Goal: Task Accomplishment & Management: Use online tool/utility

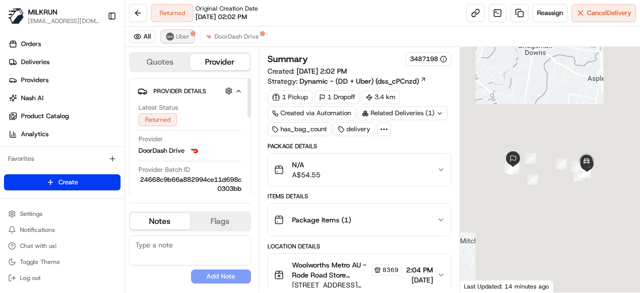
click at [178, 36] on span "Uber" at bounding box center [183, 37] width 14 height 8
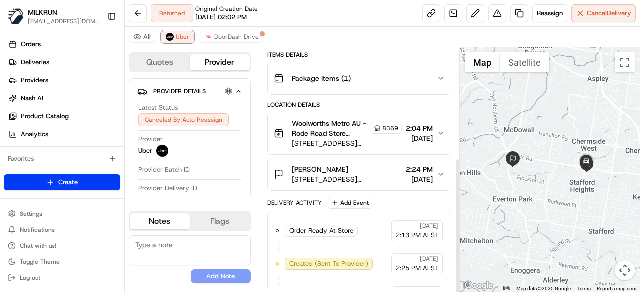
scroll to position [198, 0]
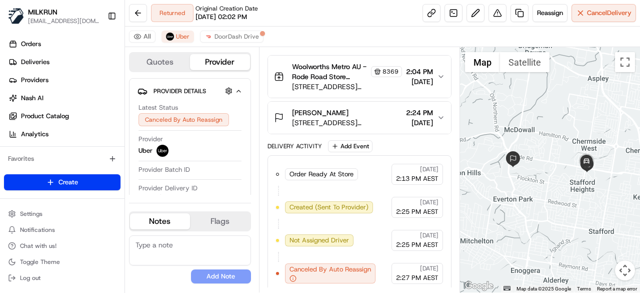
click at [243, 12] on span "Original Creation Date" at bounding box center [227, 9] width 63 height 8
click at [230, 34] on span "DoorDash Drive" at bounding box center [237, 37] width 45 height 8
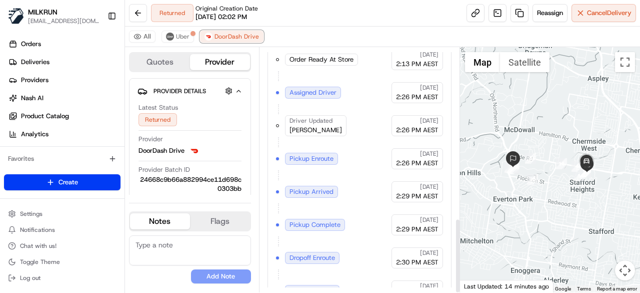
scroll to position [558, 0]
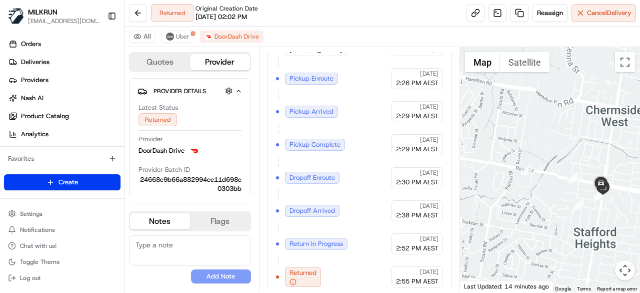
drag, startPoint x: 518, startPoint y: 163, endPoint x: 640, endPoint y: 191, distance: 124.7
click at [640, 191] on div at bounding box center [550, 169] width 181 height 245
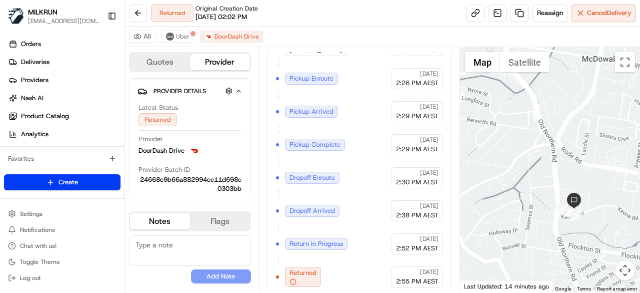
drag, startPoint x: 555, startPoint y: 233, endPoint x: 478, endPoint y: 145, distance: 117.3
click at [478, 145] on div at bounding box center [550, 169] width 181 height 245
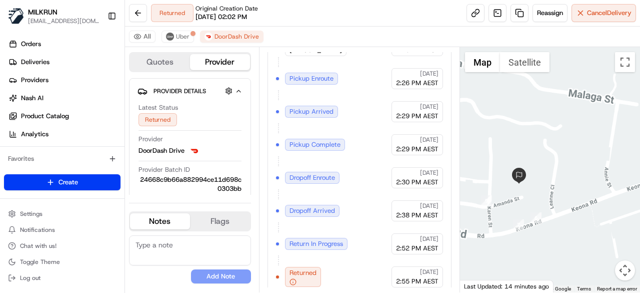
drag, startPoint x: 501, startPoint y: 173, endPoint x: 530, endPoint y: 234, distance: 68.2
click at [530, 234] on div at bounding box center [550, 169] width 181 height 245
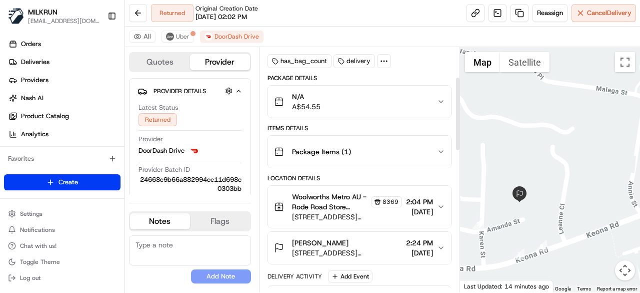
scroll to position [100, 0]
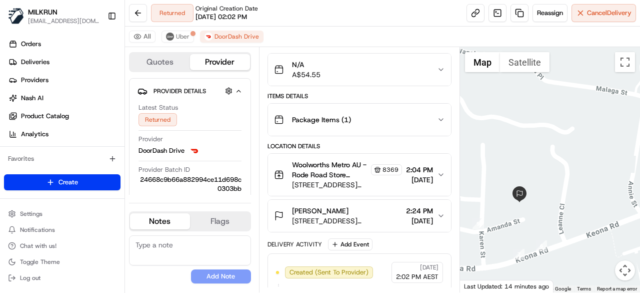
click at [434, 67] on div "N/A A$54.55" at bounding box center [355, 70] width 163 height 20
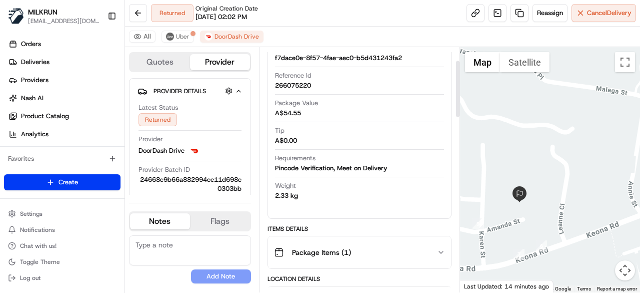
scroll to position [50, 0]
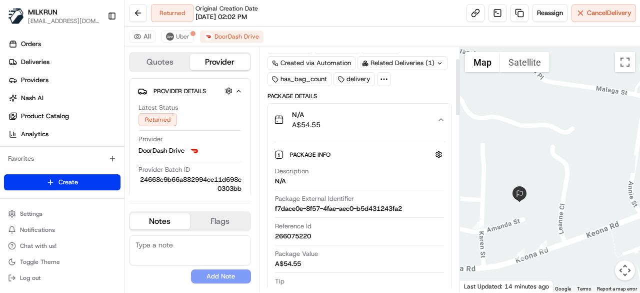
click at [435, 111] on div "N/A A$54.55" at bounding box center [355, 120] width 163 height 20
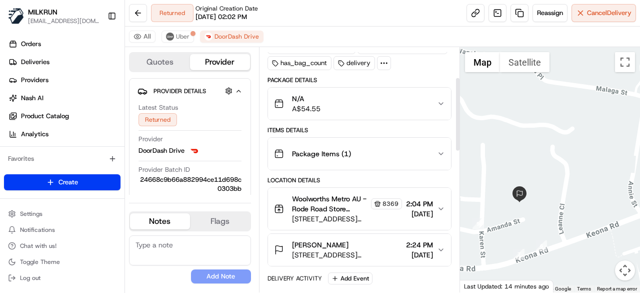
scroll to position [100, 0]
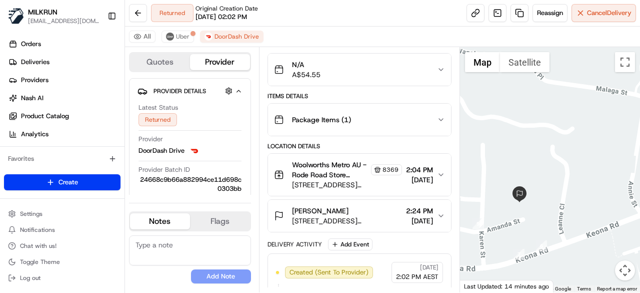
drag, startPoint x: 345, startPoint y: 207, endPoint x: 282, endPoint y: 207, distance: 63.0
click at [282, 207] on div "Emerelda Kieser Unit 14/149 Keona Rd, McDowall, QLD 4053, AU" at bounding box center [338, 216] width 128 height 20
copy span "Emerelda Kieser"
click at [146, 15] on button at bounding box center [138, 13] width 18 height 18
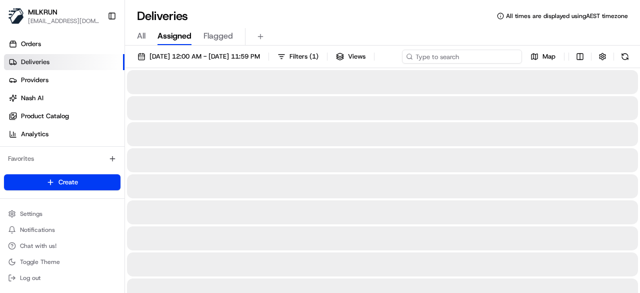
click at [468, 51] on input at bounding box center [462, 57] width 120 height 14
paste input "Emerelda Kieser"
type input "Emerelda Kieser"
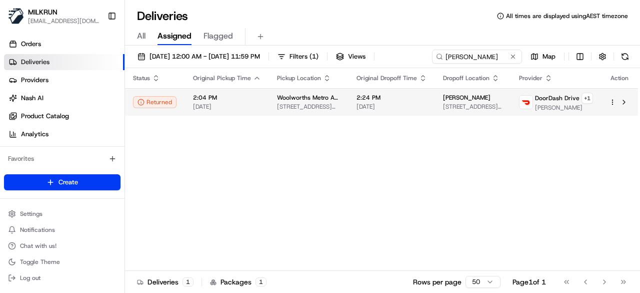
click at [610, 118] on html "MILKRUN kperera1@woolworths.com.au Toggle Sidebar Orders Deliveries Providers N…" at bounding box center [320, 146] width 640 height 293
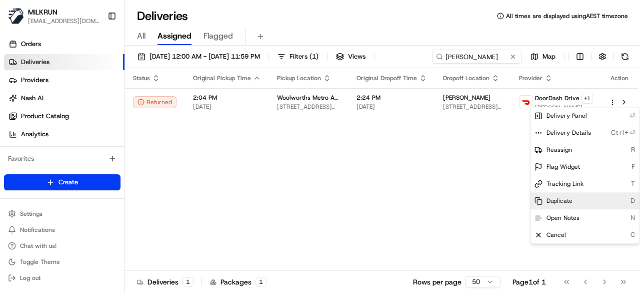
click at [558, 206] on div "Duplicate D" at bounding box center [585, 200] width 109 height 17
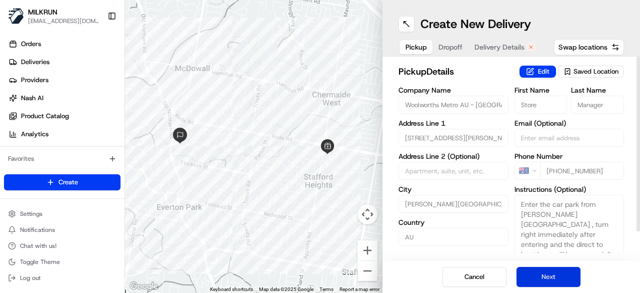
click at [549, 274] on button "Next" at bounding box center [549, 277] width 64 height 20
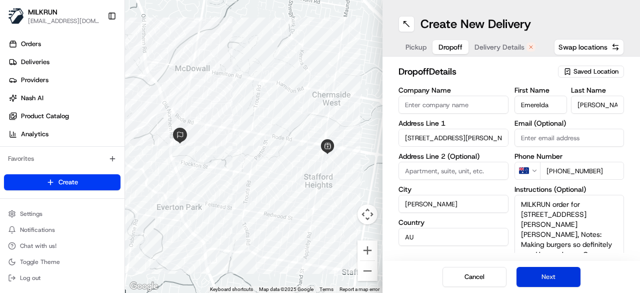
click at [549, 274] on button "Next" at bounding box center [549, 277] width 64 height 20
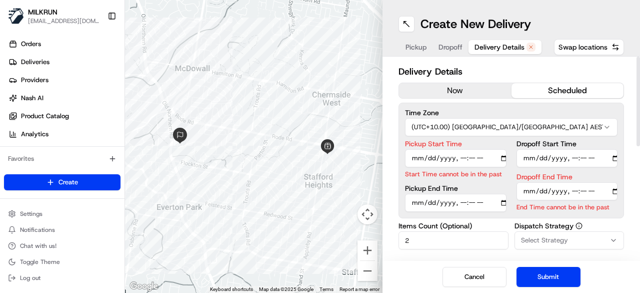
click at [483, 86] on button "now" at bounding box center [455, 90] width 113 height 15
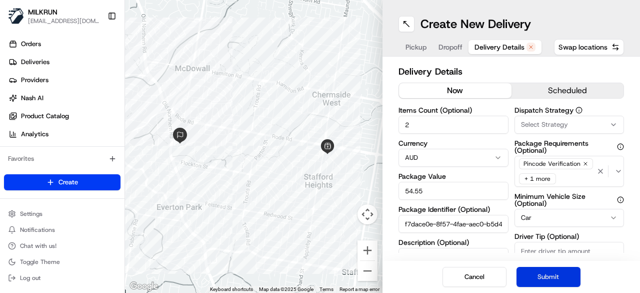
click at [536, 277] on button "Submit" at bounding box center [549, 277] width 64 height 20
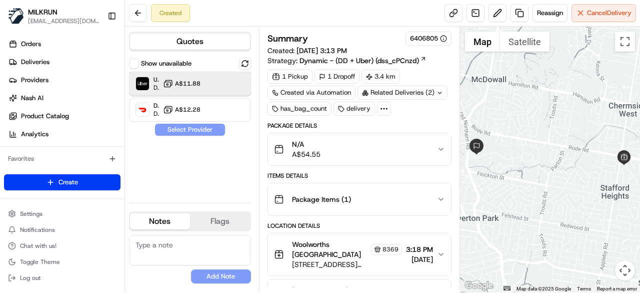
click at [212, 79] on div "Uber Dropoff ETA 27 minutes A$11.88" at bounding box center [190, 84] width 122 height 24
click at [193, 131] on button "Assign Provider" at bounding box center [190, 130] width 71 height 12
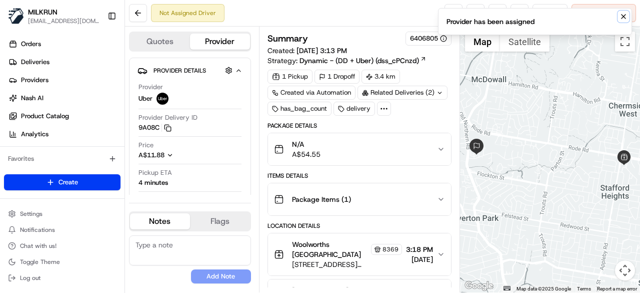
click at [624, 19] on icon "Notifications (F8)" at bounding box center [624, 17] width 8 height 8
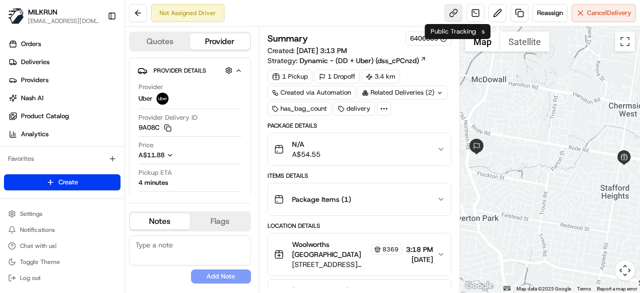
click at [456, 16] on link at bounding box center [454, 13] width 18 height 18
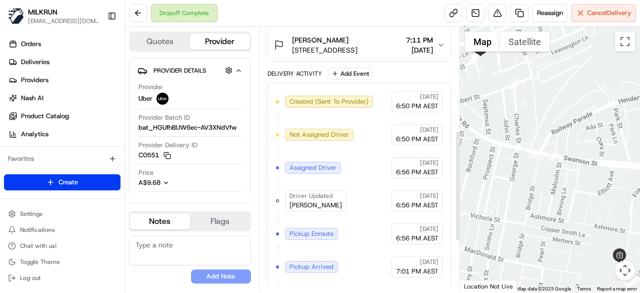
scroll to position [200, 0]
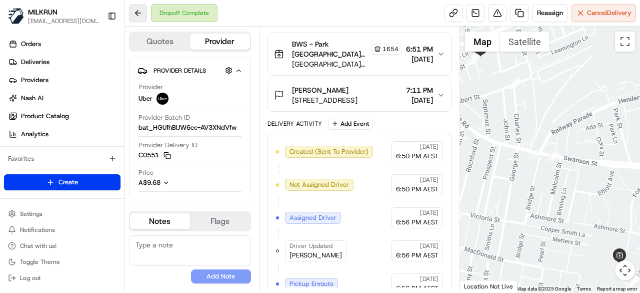
click at [142, 9] on button at bounding box center [138, 13] width 18 height 18
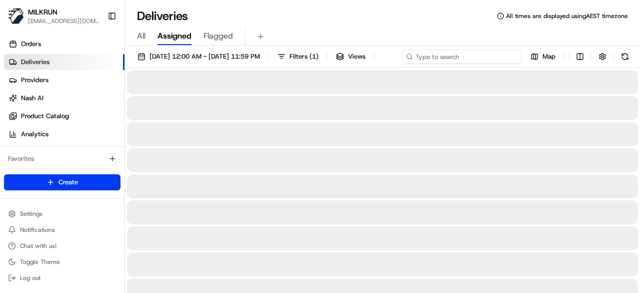
click at [467, 61] on input at bounding box center [462, 57] width 120 height 14
click at [466, 61] on div "23/08/2025 12:00 AM - 23/08/2025 11:59 PM Filters ( 1 ) Views Map" at bounding box center [382, 59] width 515 height 19
paste input "Catie Pottinger"
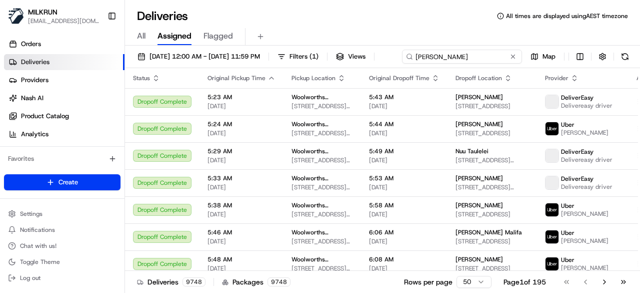
type input "Catie Pottinger"
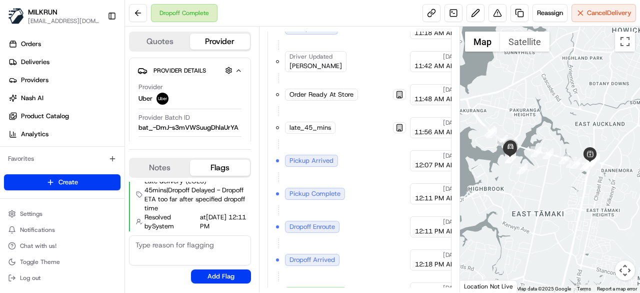
scroll to position [515, 0]
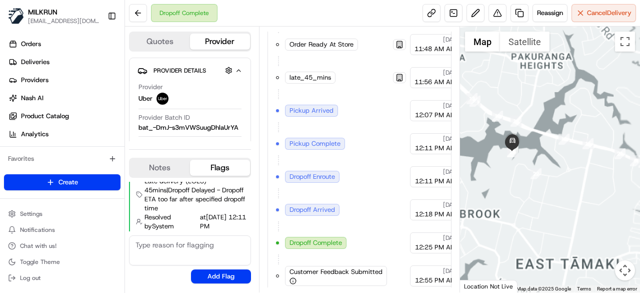
drag, startPoint x: 488, startPoint y: 146, endPoint x: 536, endPoint y: 154, distance: 48.7
click at [536, 154] on div at bounding box center [550, 160] width 181 height 266
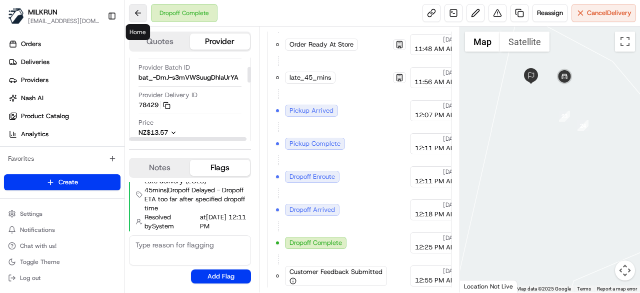
click at [140, 16] on button at bounding box center [138, 13] width 18 height 18
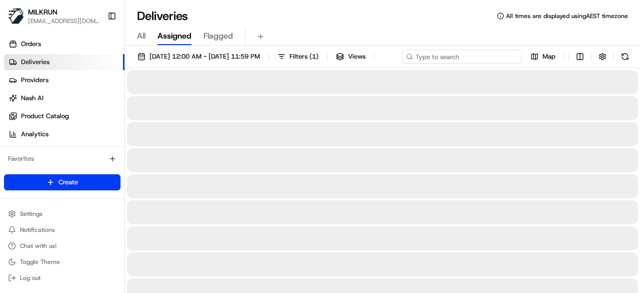
drag, startPoint x: 491, startPoint y: 55, endPoint x: 487, endPoint y: 53, distance: 5.1
click at [489, 55] on input at bounding box center [462, 57] width 120 height 14
paste input "[PERSON_NAME]"
type input "[PERSON_NAME]"
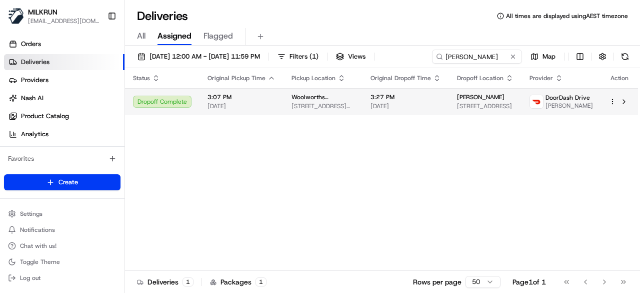
click at [551, 110] on span "[PERSON_NAME]" at bounding box center [570, 106] width 48 height 8
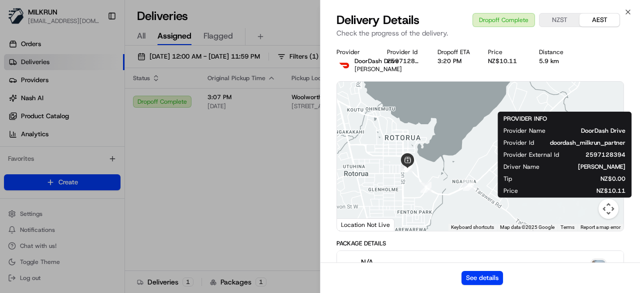
drag, startPoint x: 262, startPoint y: 151, endPoint x: 257, endPoint y: 152, distance: 5.6
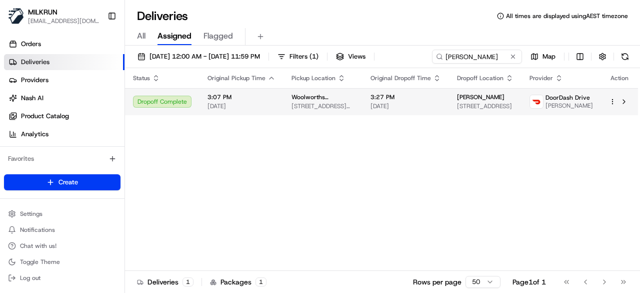
click at [615, 104] on html "MILKRUN kperera1@woolworths.com.au Toggle Sidebar Orders Deliveries Providers N…" at bounding box center [320, 146] width 640 height 293
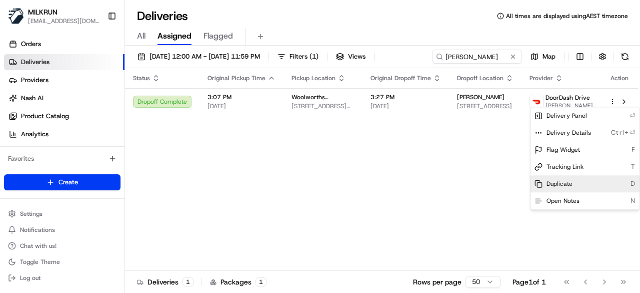
click at [597, 183] on div "Duplicate D" at bounding box center [585, 183] width 109 height 17
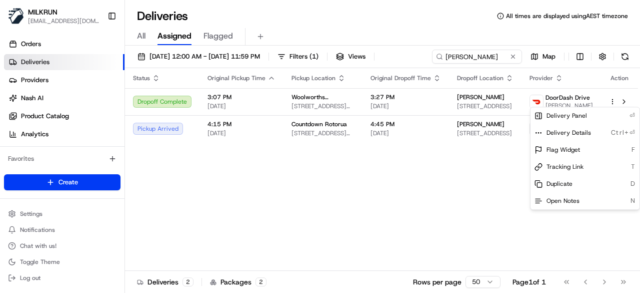
click at [396, 101] on html "MILKRUN kperera1@woolworths.com.au Toggle Sidebar Orders Deliveries Providers N…" at bounding box center [320, 146] width 640 height 293
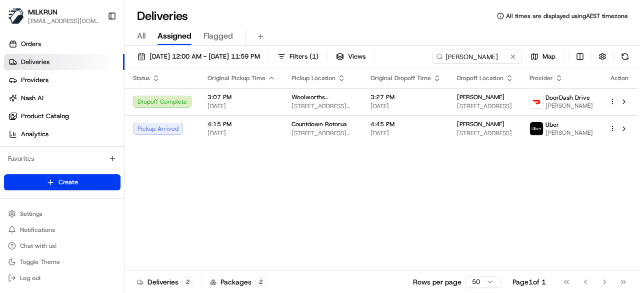
click at [396, 101] on div "3:27 PM 23/08/2025" at bounding box center [406, 101] width 71 height 17
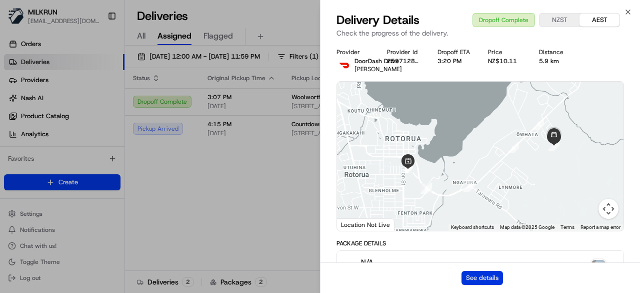
click at [484, 273] on button "See details" at bounding box center [483, 278] width 42 height 14
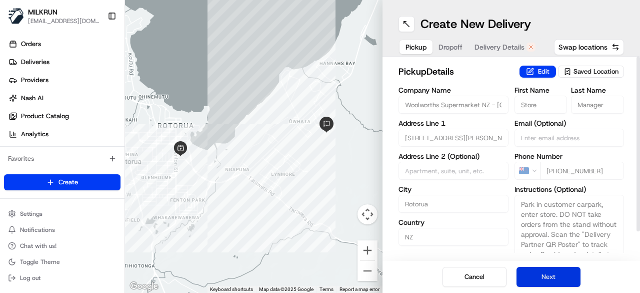
click at [560, 279] on button "Next" at bounding box center [549, 277] width 64 height 20
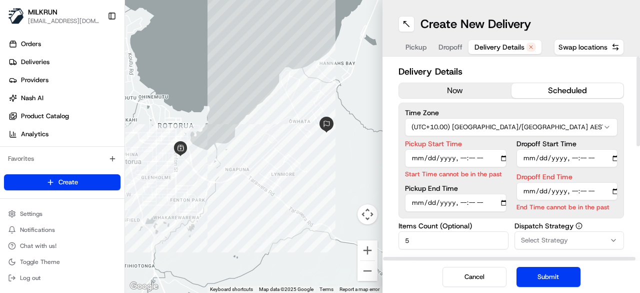
click at [488, 98] on button "now" at bounding box center [455, 90] width 113 height 15
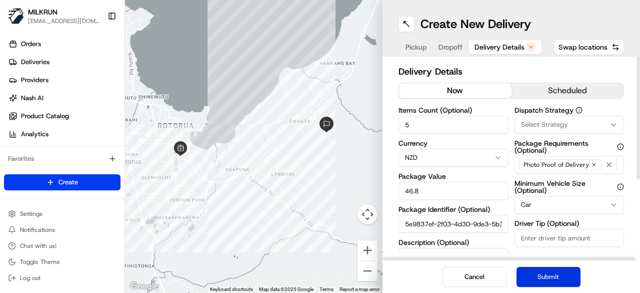
click at [559, 280] on button "Submit" at bounding box center [549, 277] width 64 height 20
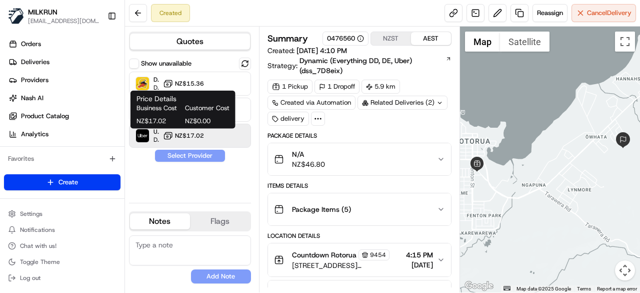
click at [172, 134] on icon at bounding box center [168, 136] width 10 height 10
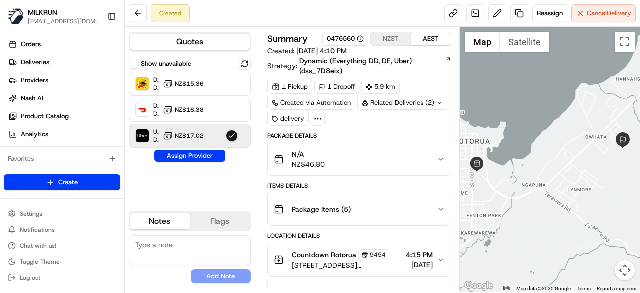
click at [201, 162] on div "Show unavailable DeliverEasy Dropoff ETA 34 minutes NZ$15.36 DoorDash Drive Dro…" at bounding box center [190, 126] width 122 height 137
click at [201, 159] on button "Assign Provider" at bounding box center [190, 156] width 71 height 12
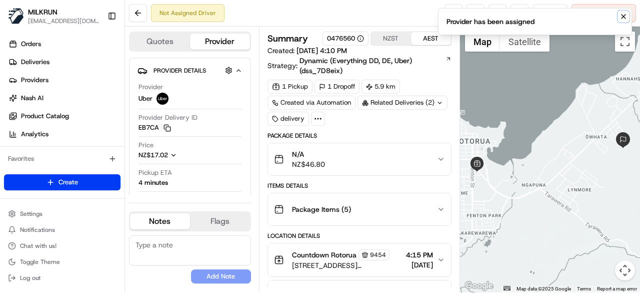
click at [624, 22] on button "Notifications (F8)" at bounding box center [624, 17] width 12 height 12
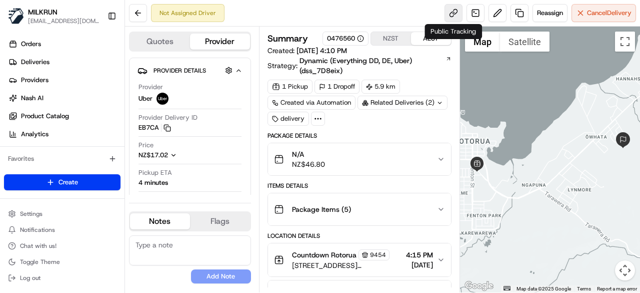
click at [454, 12] on link at bounding box center [454, 13] width 18 height 18
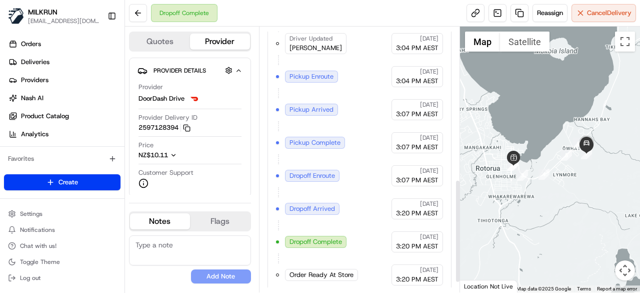
scroll to position [117, 0]
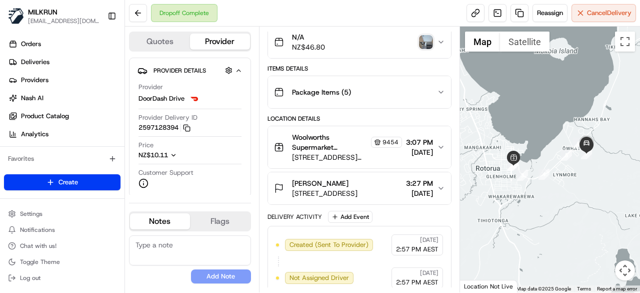
click at [432, 41] on img "button" at bounding box center [426, 42] width 14 height 14
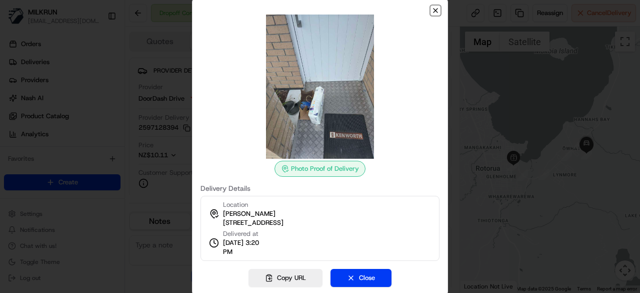
click at [434, 12] on icon "button" at bounding box center [436, 11] width 4 height 4
